Goal: Information Seeking & Learning: Learn about a topic

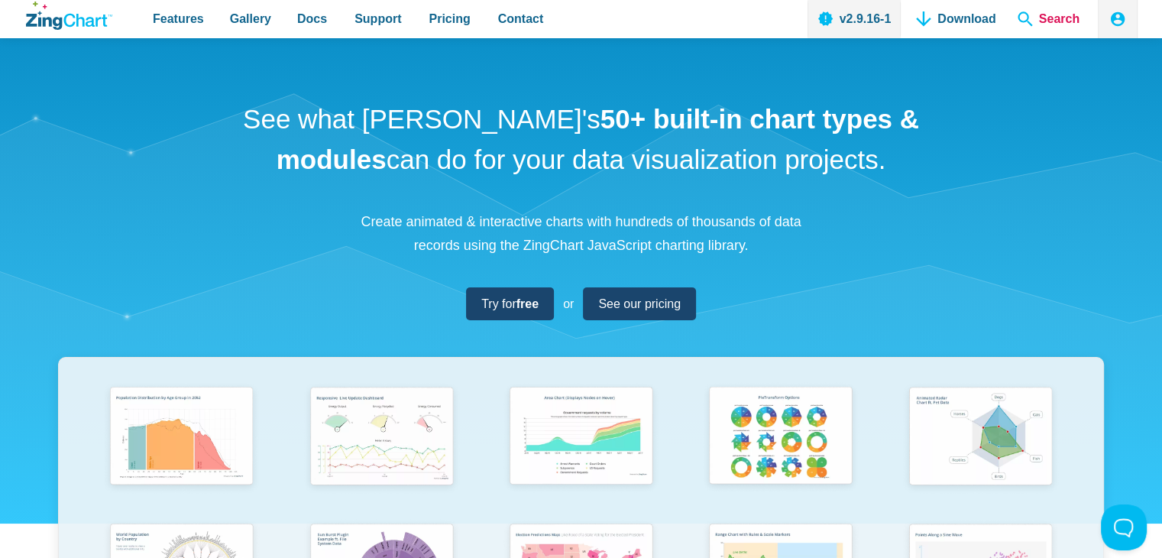
click at [1053, 19] on span "Search" at bounding box center [1049, 19] width 74 height 38
click at [1030, 13] on span "Search" at bounding box center [1049, 19] width 74 height 38
click at [1026, 22] on span "Search" at bounding box center [1049, 19] width 74 height 38
click at [1064, 18] on span "Search" at bounding box center [1049, 19] width 74 height 38
click at [1025, 15] on span "Search" at bounding box center [1049, 19] width 74 height 38
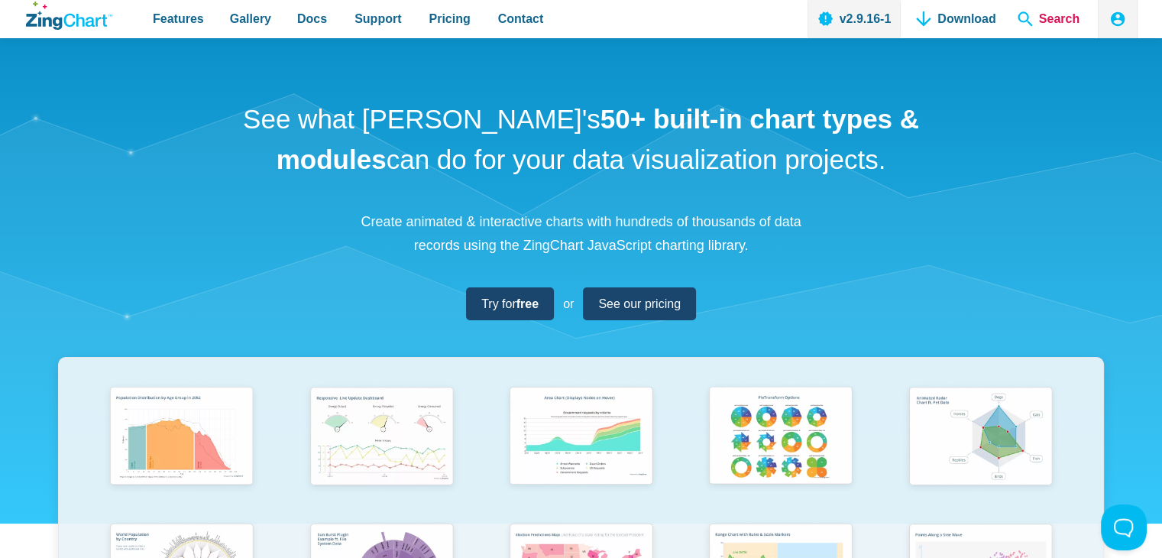
click at [1024, 19] on span "Search" at bounding box center [1049, 19] width 74 height 38
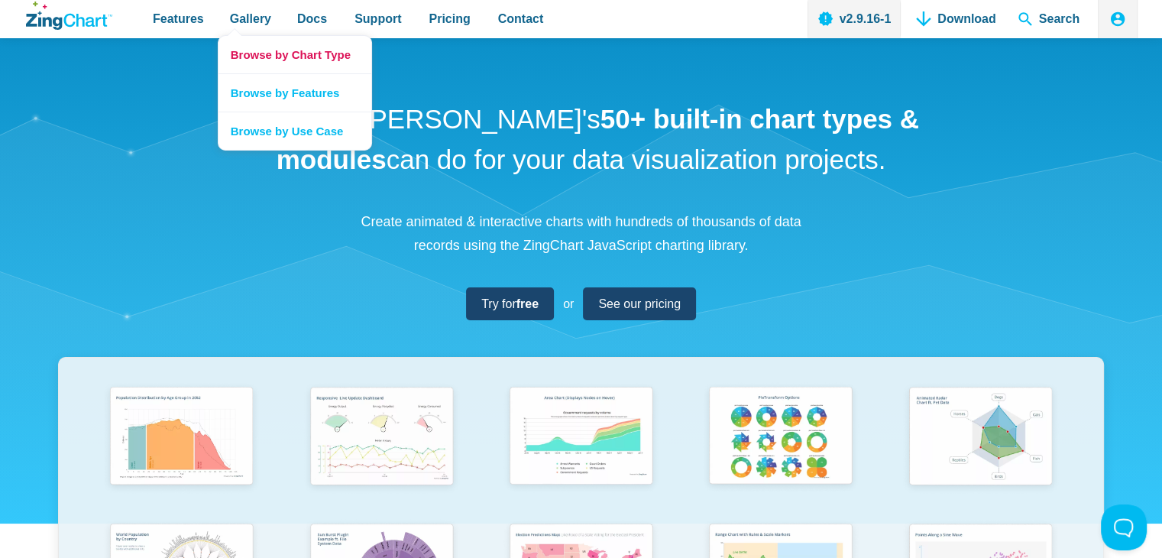
click at [300, 57] on link "Browse by Chart Type" at bounding box center [295, 54] width 153 height 37
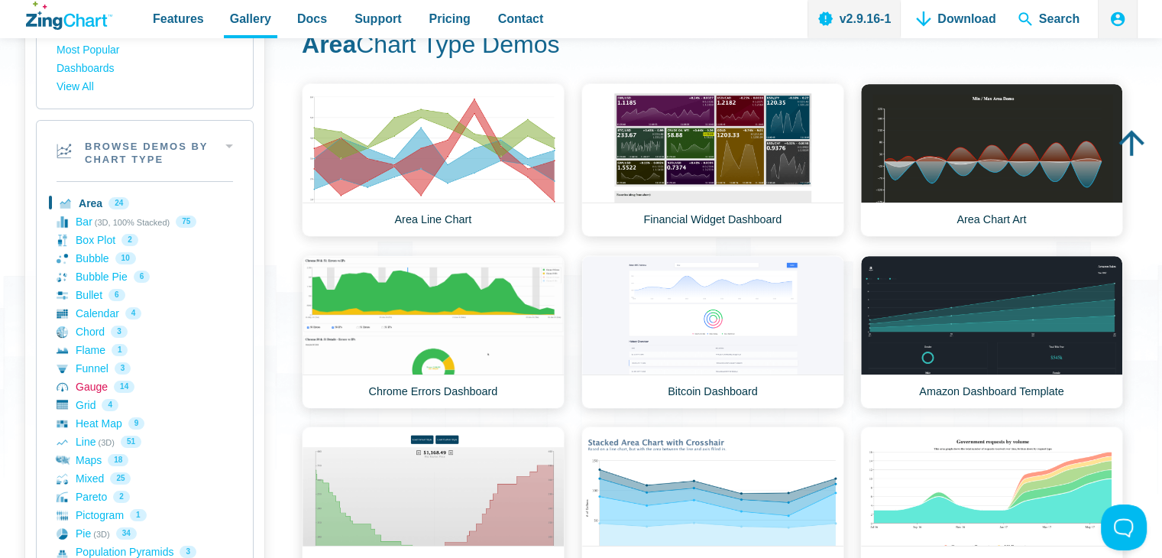
scroll to position [229, 0]
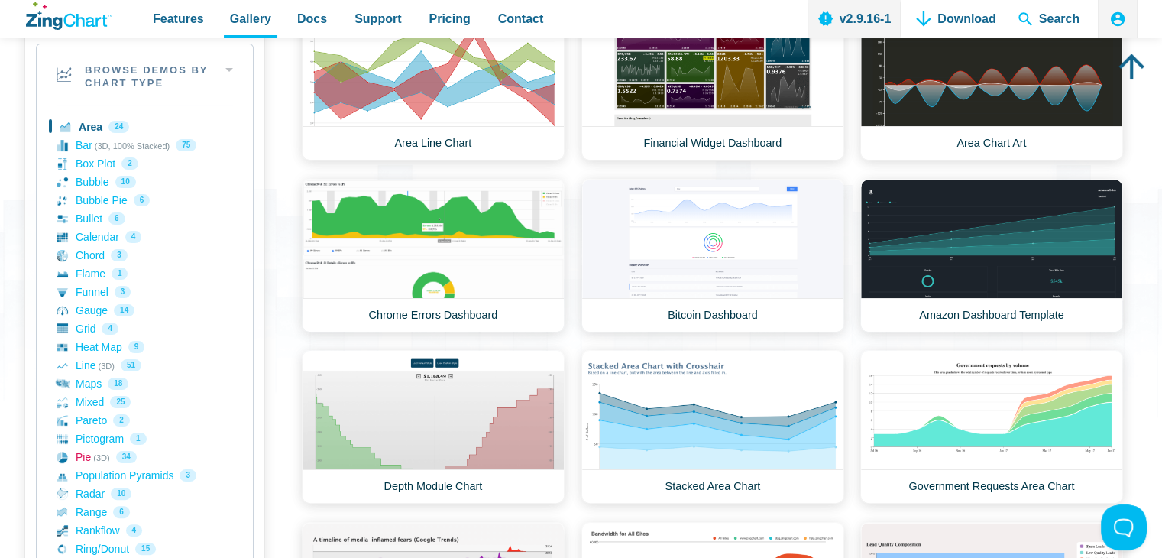
click at [86, 459] on link "Pie (3D) 34" at bounding box center [145, 457] width 177 height 18
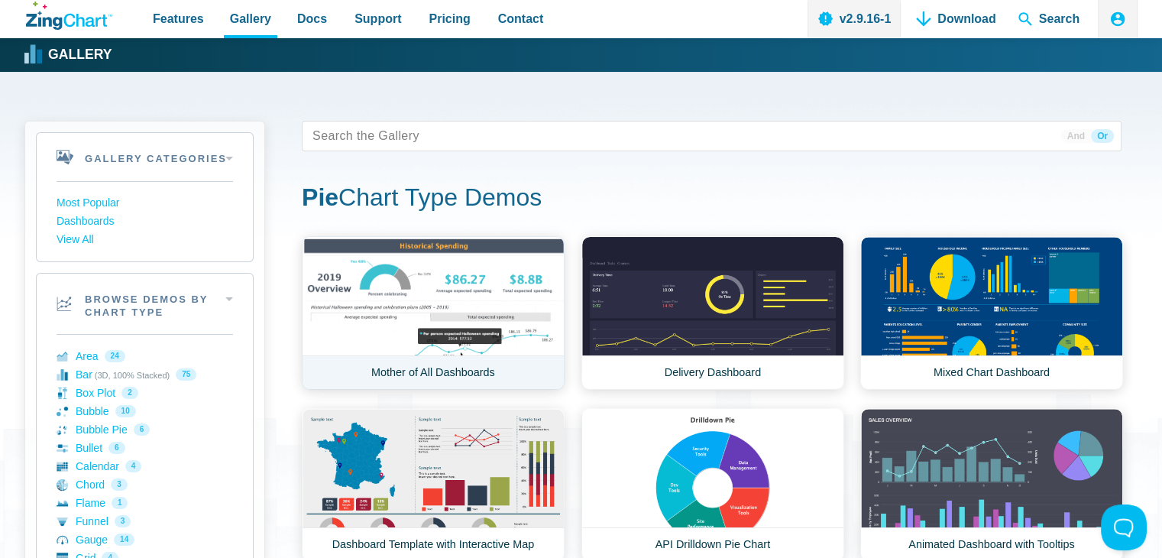
click at [367, 272] on link "Mother of All Dashboards" at bounding box center [433, 313] width 263 height 154
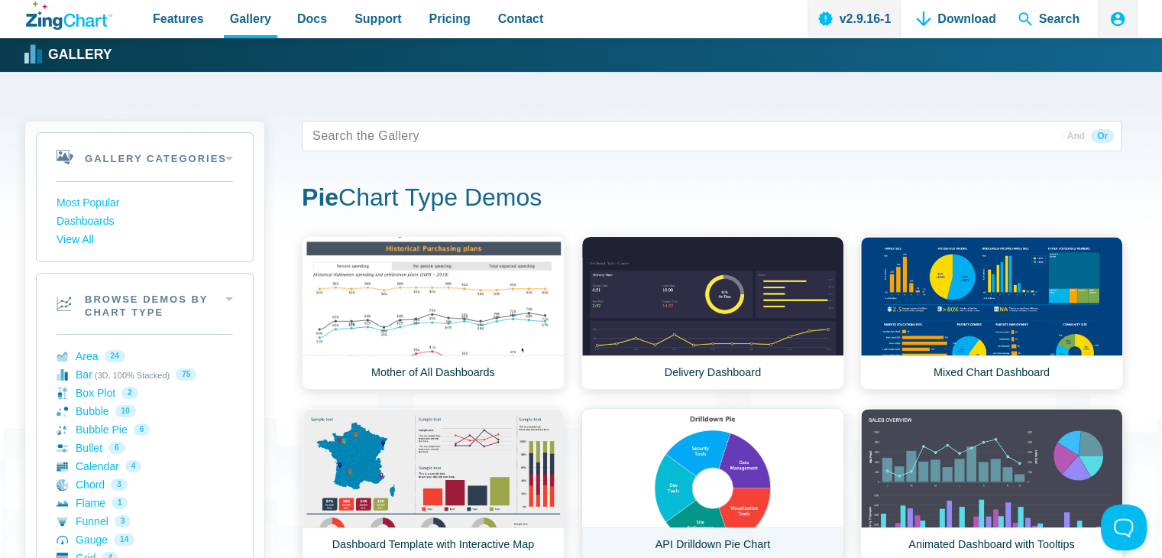
click at [712, 465] on link "API Drilldown Pie Chart" at bounding box center [712, 485] width 263 height 154
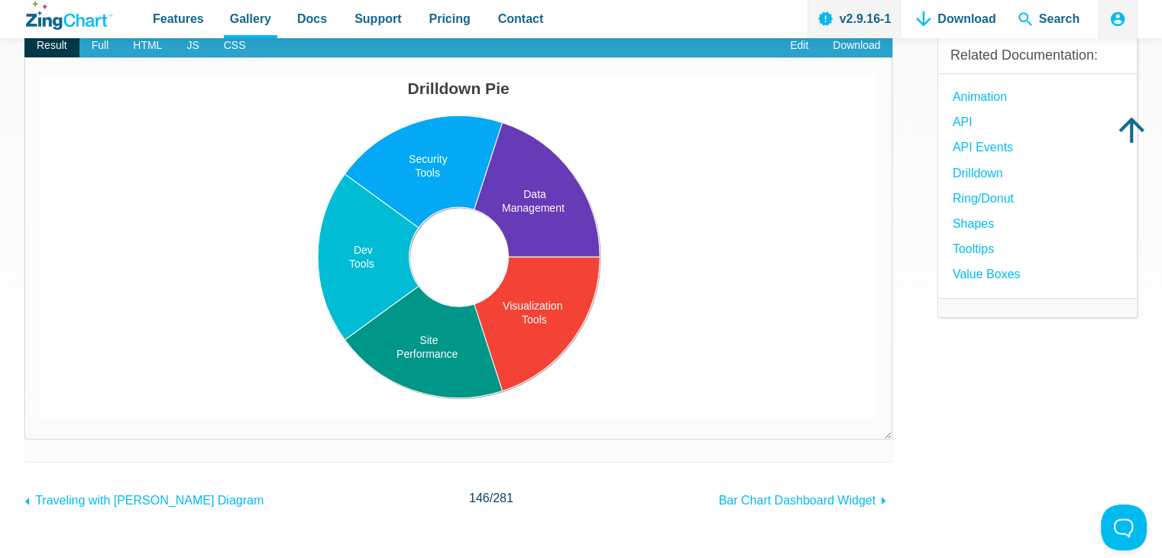
scroll to position [153, 0]
